Goal: Task Accomplishment & Management: Use online tool/utility

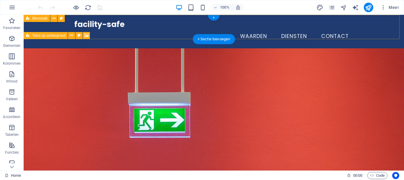
click at [110, 29] on div "facility-safe" at bounding box center [213, 24] width 279 height 9
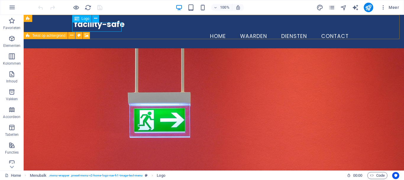
click at [88, 20] on span "Logo" at bounding box center [86, 19] width 8 height 4
click at [85, 18] on span "Logo" at bounding box center [86, 19] width 8 height 4
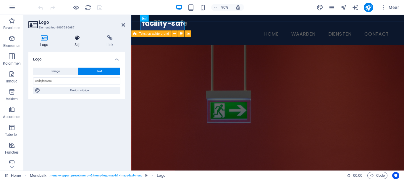
click at [85, 37] on icon at bounding box center [78, 38] width 30 height 6
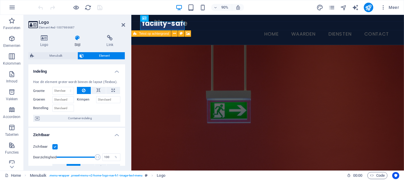
click at [77, 38] on icon at bounding box center [78, 38] width 30 height 6
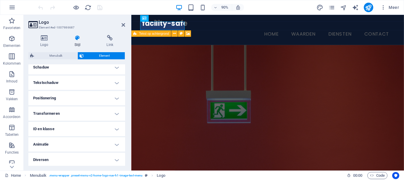
scroll to position [149, 0]
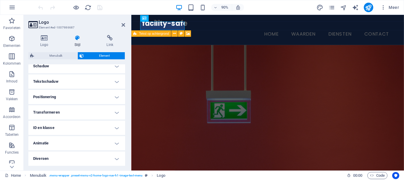
click at [103, 128] on h4 "ID en klasse" at bounding box center [76, 127] width 97 height 14
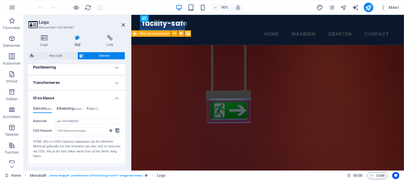
click at [69, 109] on h4 "Afbeelding (span)" at bounding box center [69, 109] width 25 height 7
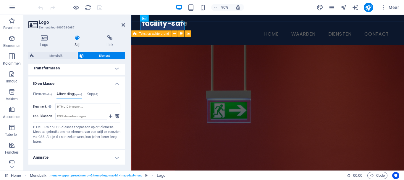
scroll to position [207, 0]
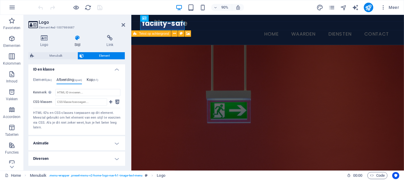
click at [94, 82] on h4 "Kop (h1)" at bounding box center [93, 81] width 12 height 7
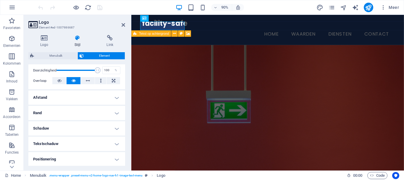
scroll to position [0, 0]
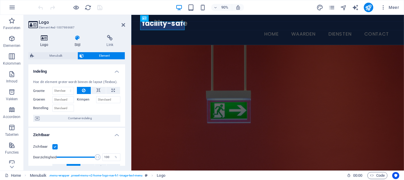
click at [46, 39] on icon at bounding box center [44, 38] width 32 height 6
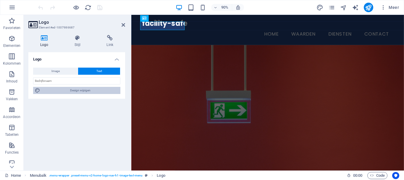
drag, startPoint x: 74, startPoint y: 91, endPoint x: 247, endPoint y: 274, distance: 251.4
click at [74, 91] on span "Design wijzigen" at bounding box center [80, 90] width 77 height 7
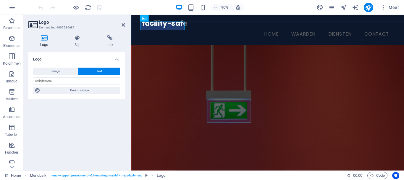
select select "px"
select select "200"
select select "px"
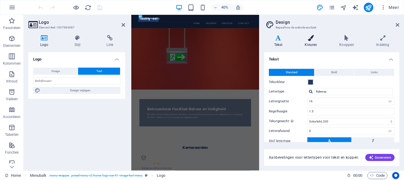
click at [311, 46] on h4 "Kleuren" at bounding box center [312, 41] width 35 height 12
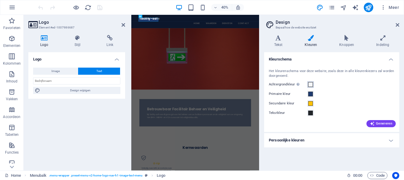
click at [309, 83] on span at bounding box center [310, 84] width 5 height 5
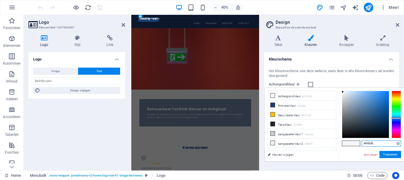
drag, startPoint x: 376, startPoint y: 144, endPoint x: 339, endPoint y: 144, distance: 36.7
click at [339, 144] on div "#f4f6f8 Ondersteunde notaties #0852ed rgb(8, 82, 237) rgba(8, 82, 237, 90%) hsv…" at bounding box center [371, 167] width 65 height 159
click at [386, 152] on button "Toepassen" at bounding box center [391, 154] width 22 height 7
